Goal: Check status

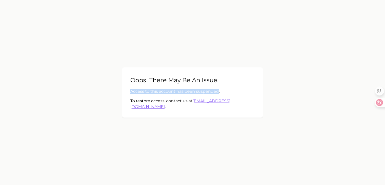
drag, startPoint x: 142, startPoint y: 93, endPoint x: 229, endPoint y: 91, distance: 86.3
click at [229, 91] on div "Oops! There may be an issue. Access to this account has been suspended. To rest…" at bounding box center [192, 92] width 140 height 50
copy p "Access to this account has been suspended"
click at [284, 21] on main "Oops! There may be an issue. Access to this account has been suspended. To rest…" at bounding box center [192, 92] width 385 height 185
